Goal: Task Accomplishment & Management: Use online tool/utility

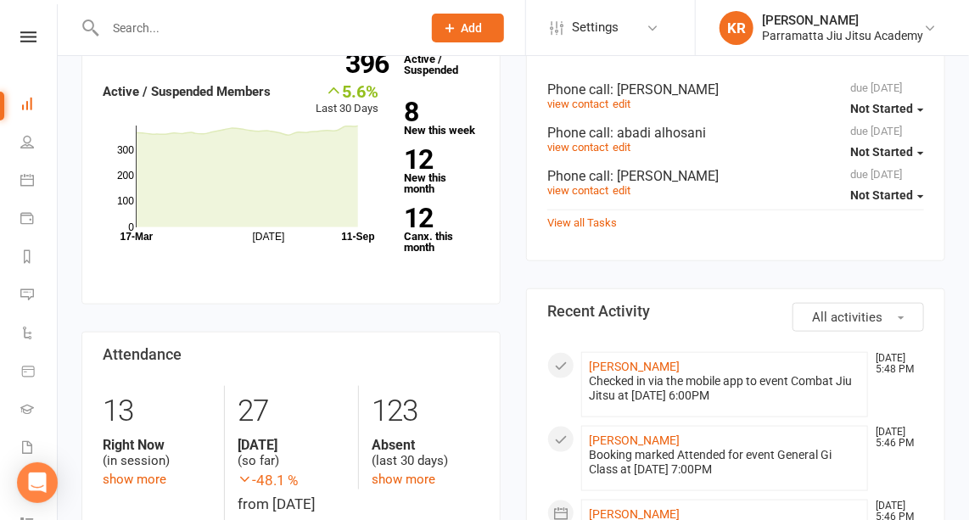
click at [163, 27] on input "text" at bounding box center [255, 28] width 310 height 24
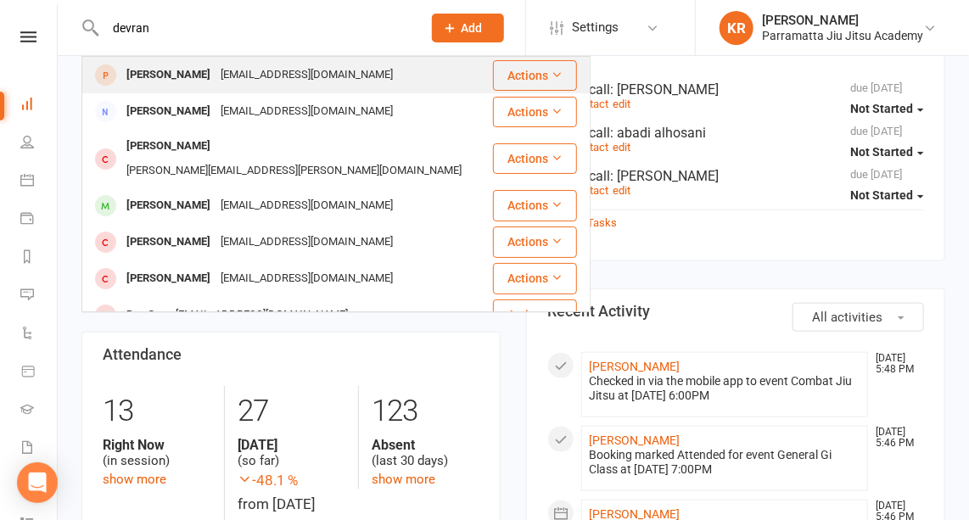
type input "devran"
click at [166, 74] on div "[PERSON_NAME]" at bounding box center [168, 75] width 94 height 25
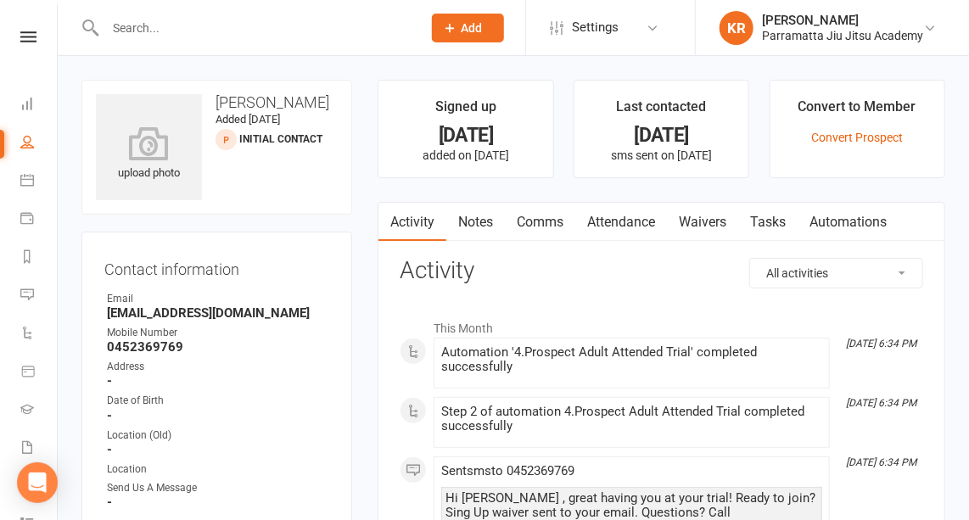
click at [700, 220] on link "Waivers" at bounding box center [702, 222] width 71 height 39
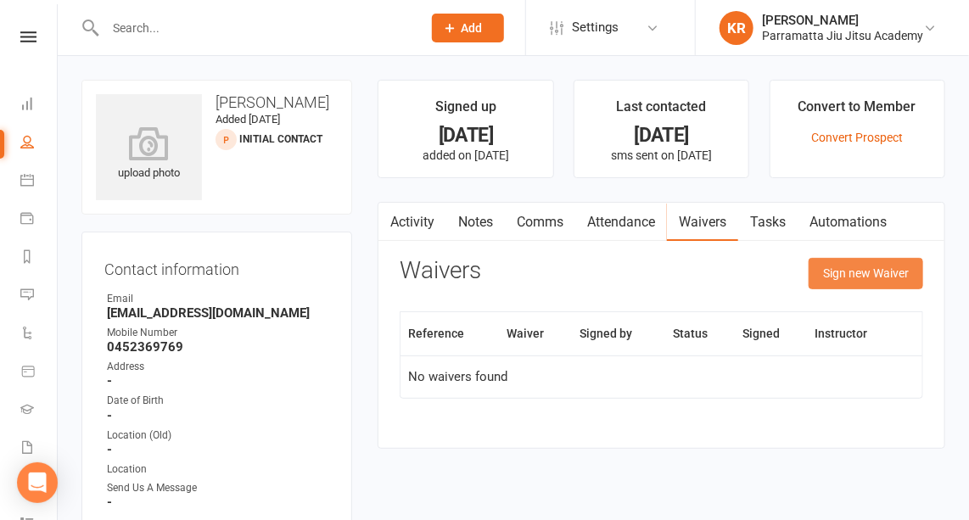
click at [866, 277] on button "Sign new Waiver" at bounding box center [865, 273] width 115 height 31
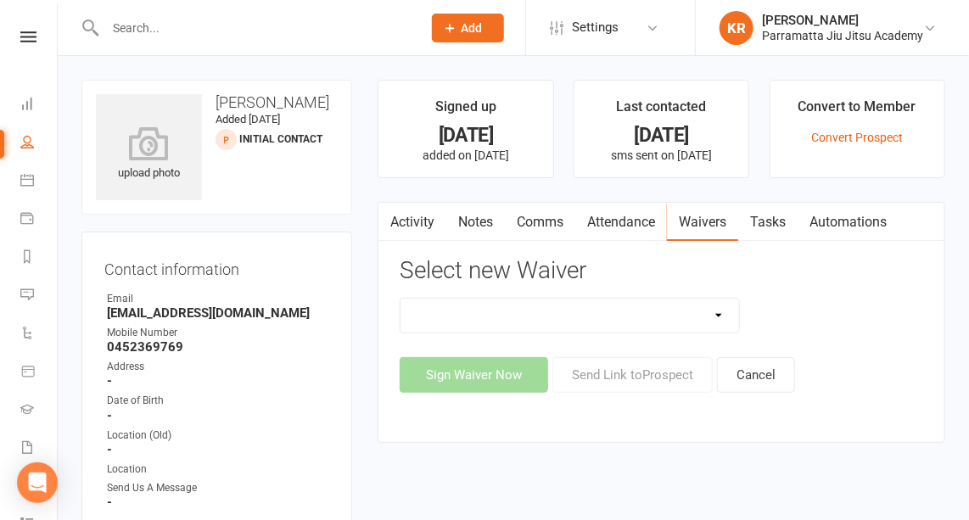
click at [720, 313] on select "2025 Adults Waiver 2025 Emergency Services & Adult Students 2025 Family And Par…" at bounding box center [569, 316] width 338 height 34
select select "12916"
click at [400, 299] on select "2025 Adults Waiver 2025 Emergency Services & Adult Students 2025 Family And Par…" at bounding box center [569, 316] width 338 height 34
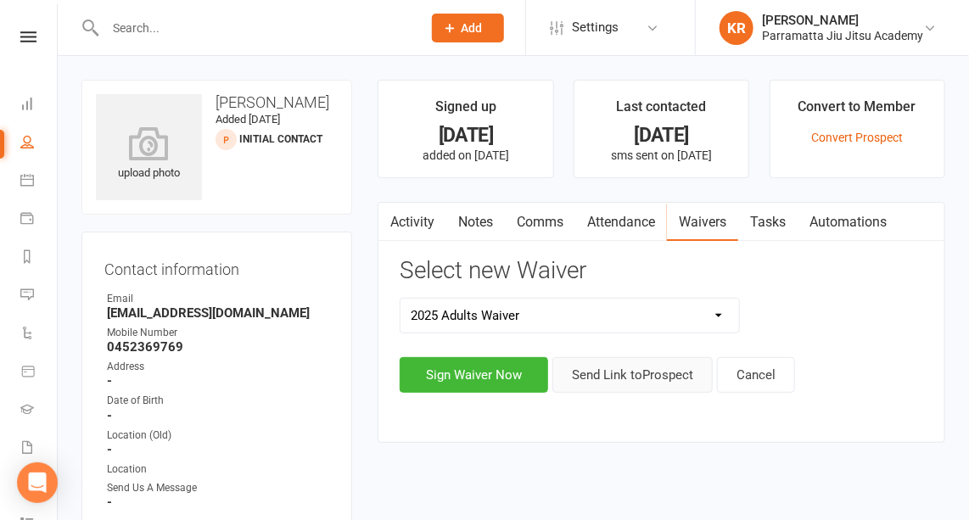
click at [637, 369] on button "Send Link to [GEOGRAPHIC_DATA]" at bounding box center [632, 375] width 160 height 36
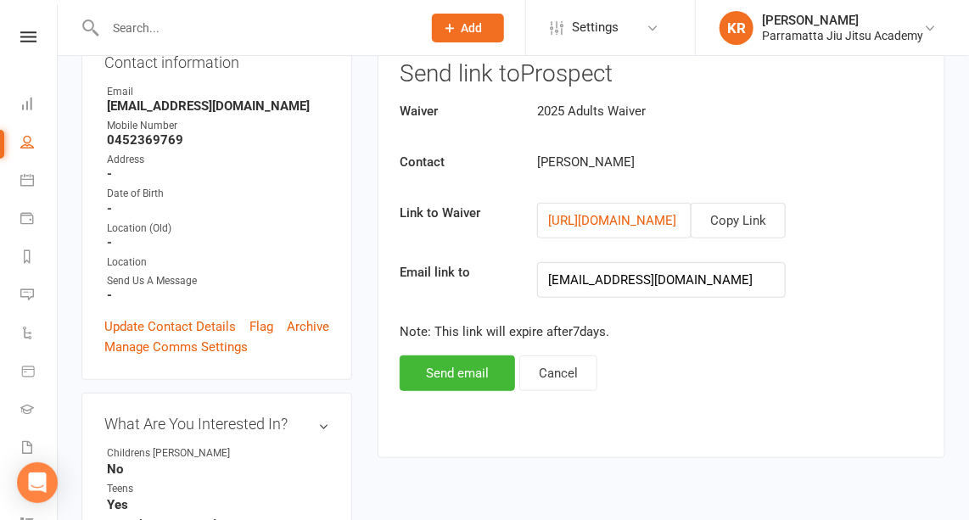
scroll to position [269, 0]
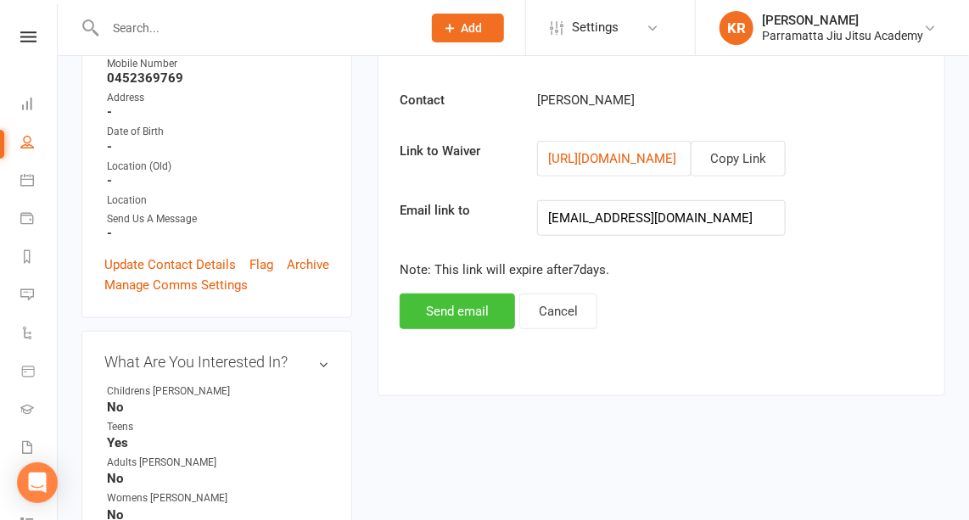
click at [472, 311] on button "Send email" at bounding box center [457, 311] width 115 height 36
